Goal: Task Accomplishment & Management: Use online tool/utility

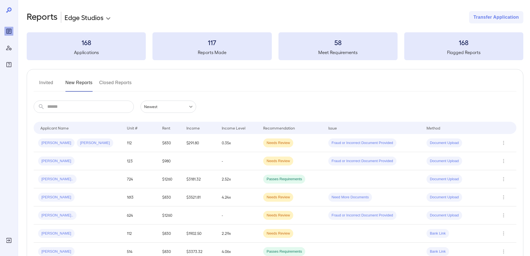
click at [51, 85] on button "Invited" at bounding box center [46, 84] width 25 height 13
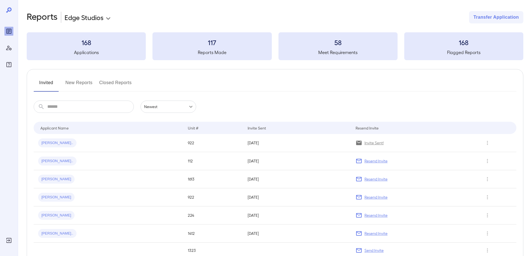
click at [79, 84] on button "New Reports" at bounding box center [78, 84] width 27 height 13
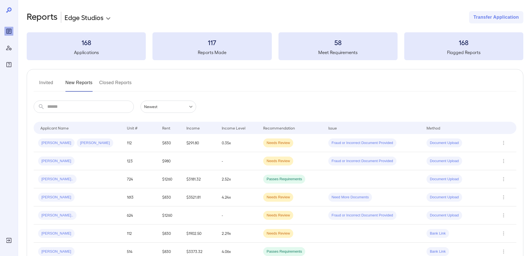
click at [54, 85] on button "Invited" at bounding box center [46, 84] width 25 height 13
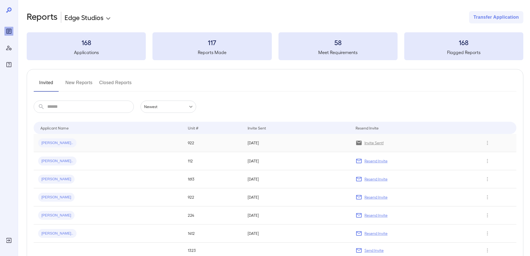
click at [288, 145] on td "10.02.2025" at bounding box center [297, 143] width 108 height 18
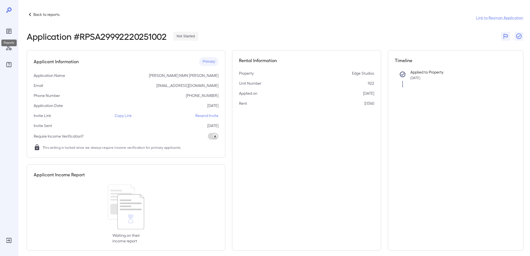
click at [5, 30] on div "Reports" at bounding box center [8, 31] width 9 height 9
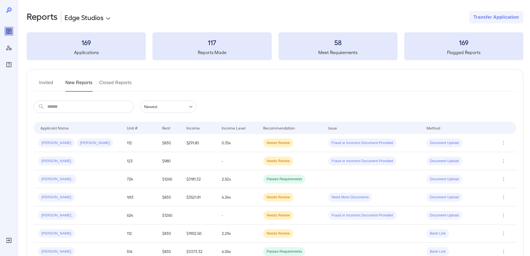
click at [76, 85] on button "New Reports" at bounding box center [78, 84] width 27 height 13
click at [45, 82] on button "Invited" at bounding box center [46, 84] width 25 height 13
click at [51, 83] on button "Invited" at bounding box center [46, 84] width 25 height 13
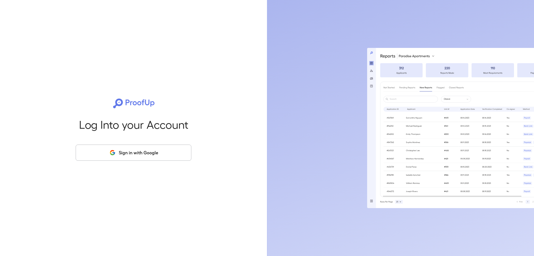
click at [119, 149] on button "Sign in with Google" at bounding box center [134, 152] width 116 height 16
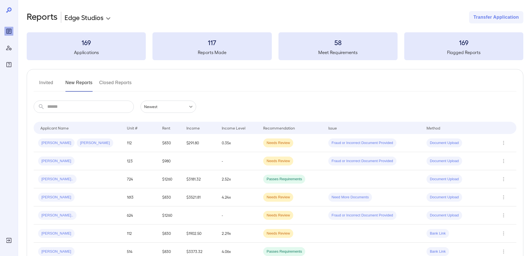
click at [47, 86] on button "Invited" at bounding box center [46, 84] width 25 height 13
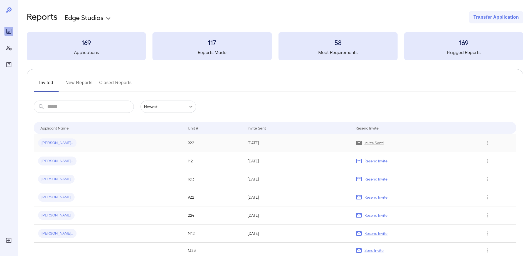
click at [140, 147] on div "Maria N..." at bounding box center [108, 142] width 141 height 9
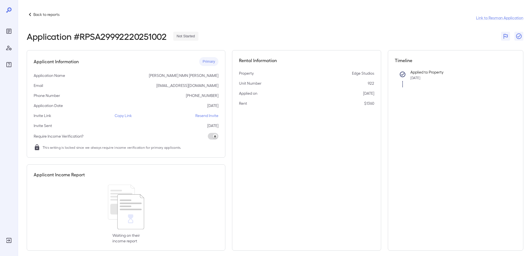
click at [120, 116] on p "Copy Link" at bounding box center [123, 116] width 17 height 6
click at [10, 32] on icon "Reports" at bounding box center [9, 31] width 7 height 7
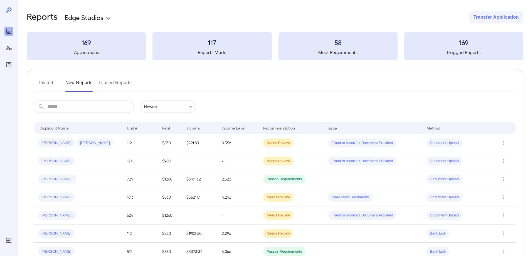
click at [55, 82] on button "Invited" at bounding box center [46, 84] width 25 height 13
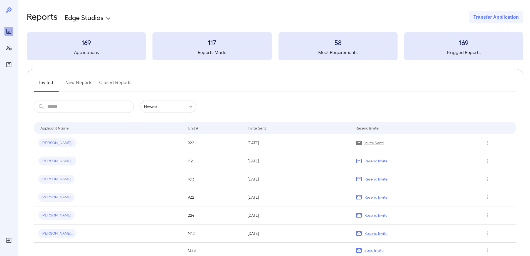
click at [88, 85] on button "New Reports" at bounding box center [78, 84] width 27 height 13
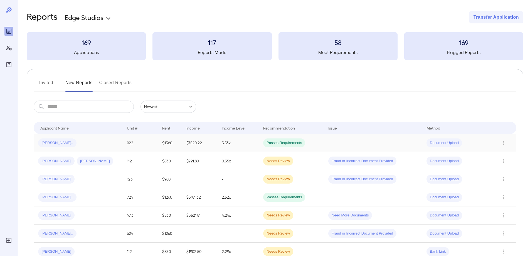
click at [120, 144] on td "Maria N..." at bounding box center [78, 143] width 89 height 18
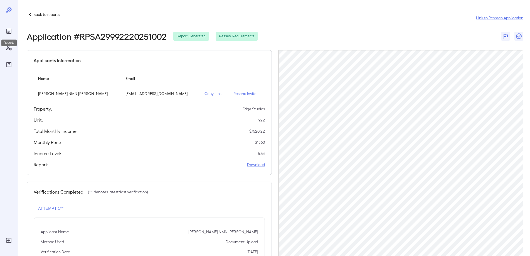
click at [9, 31] on icon "Reports" at bounding box center [9, 31] width 3 height 3
